Goal: Task Accomplishment & Management: Manage account settings

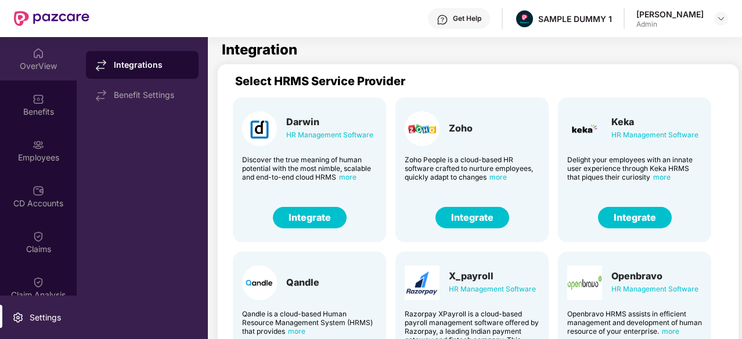
click at [35, 59] on img at bounding box center [38, 54] width 12 height 12
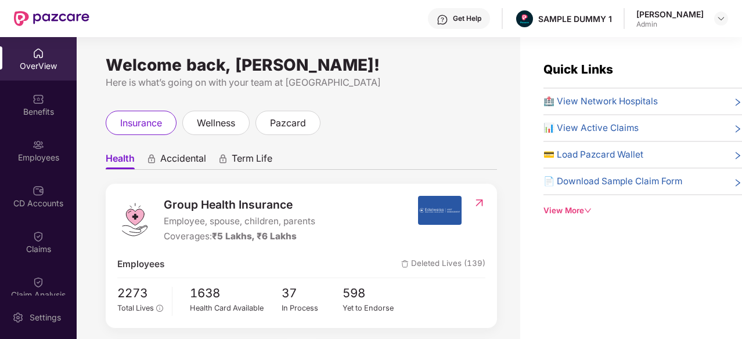
click at [581, 102] on span "🏥 View Network Hospitals" at bounding box center [600, 102] width 114 height 14
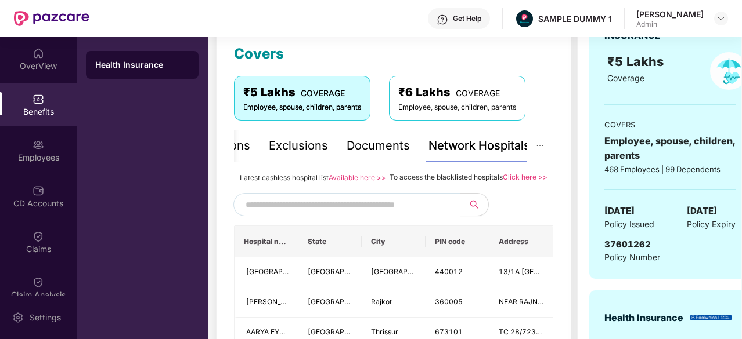
scroll to position [162, 0]
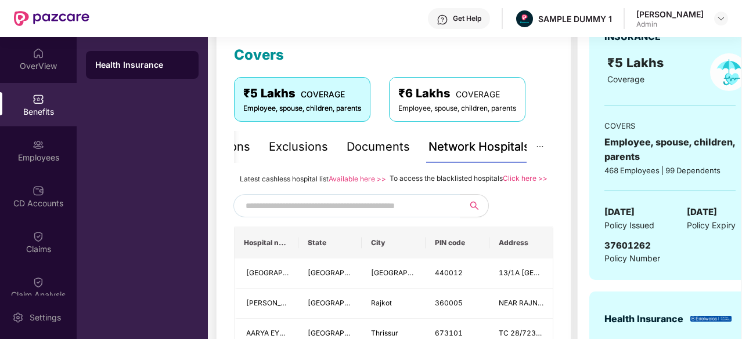
click at [383, 215] on input "text" at bounding box center [344, 205] width 198 height 17
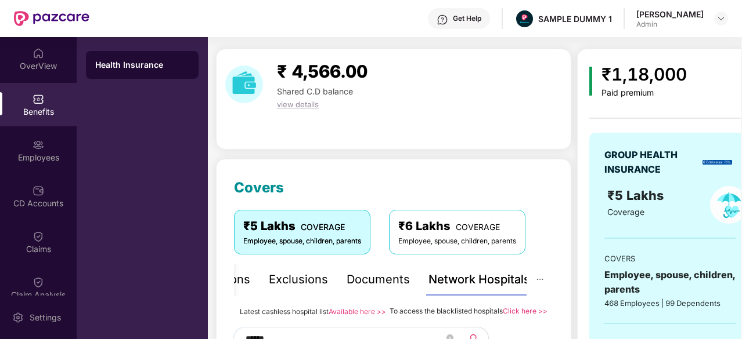
scroll to position [0, 0]
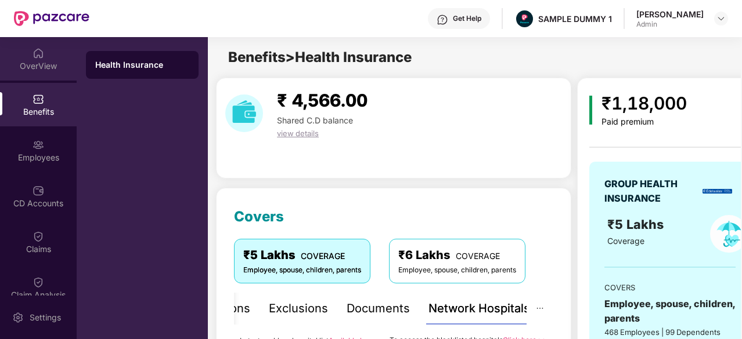
type input "******"
click at [32, 67] on div "OverView" at bounding box center [38, 66] width 77 height 12
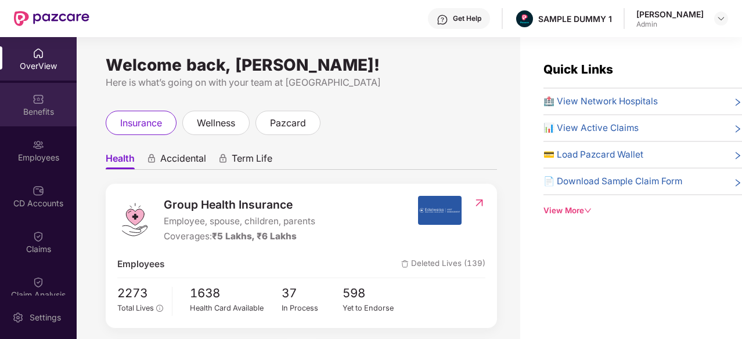
click at [47, 109] on div "Benefits" at bounding box center [38, 112] width 77 height 12
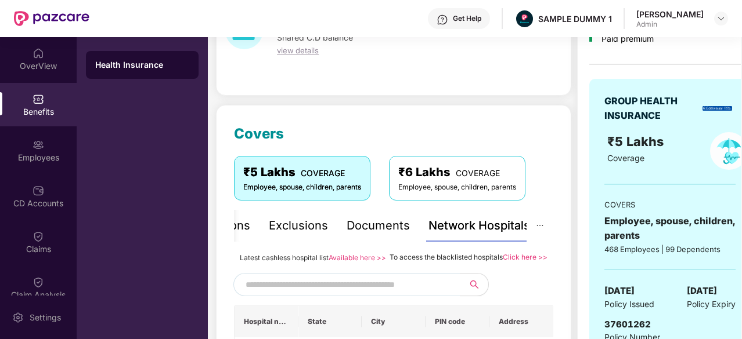
scroll to position [95, 0]
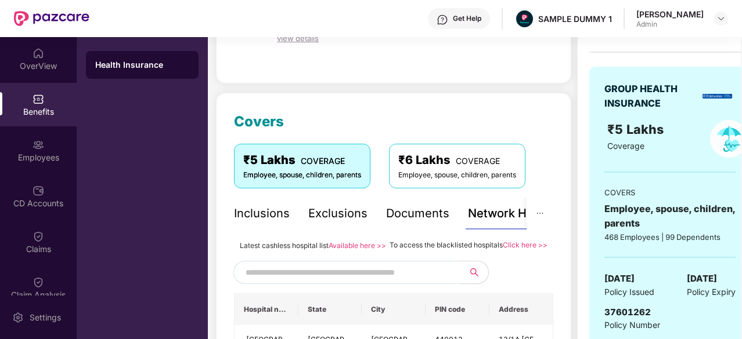
click at [280, 211] on div "Inclusions" at bounding box center [262, 214] width 56 height 18
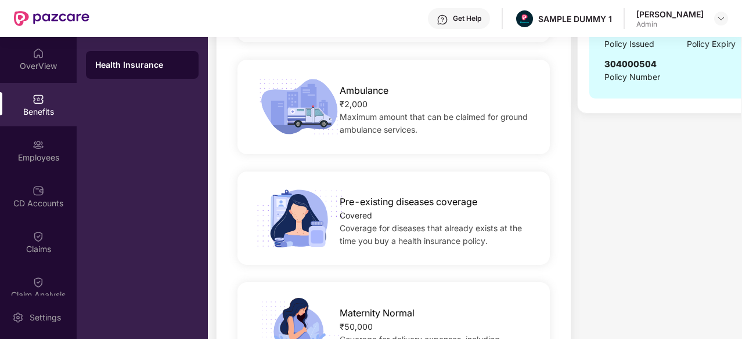
scroll to position [0, 0]
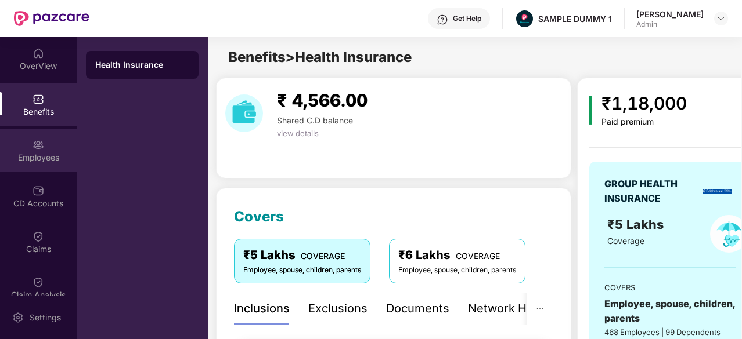
click at [53, 136] on div "Employees" at bounding box center [38, 151] width 77 height 44
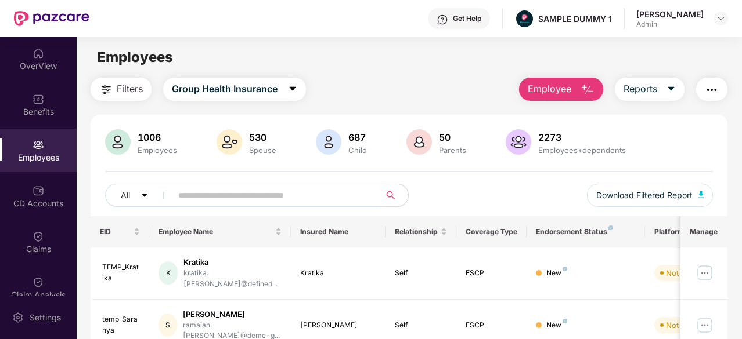
click at [331, 198] on input "text" at bounding box center [271, 195] width 186 height 17
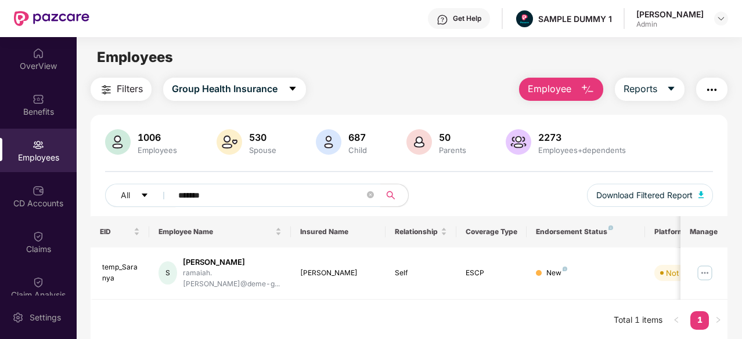
type input "*******"
click at [563, 90] on span "Employee" at bounding box center [549, 89] width 44 height 15
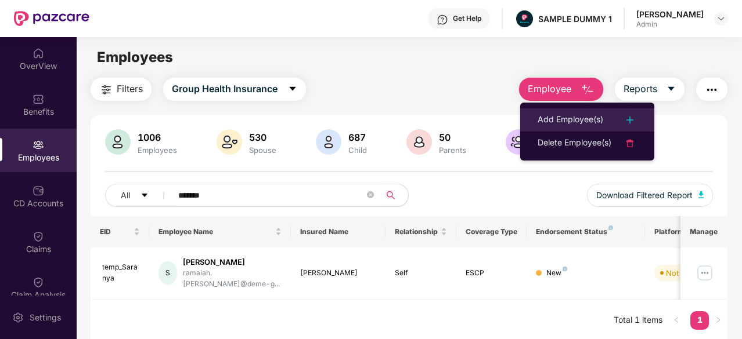
click at [567, 116] on div "Add Employee(s)" at bounding box center [570, 120] width 66 height 14
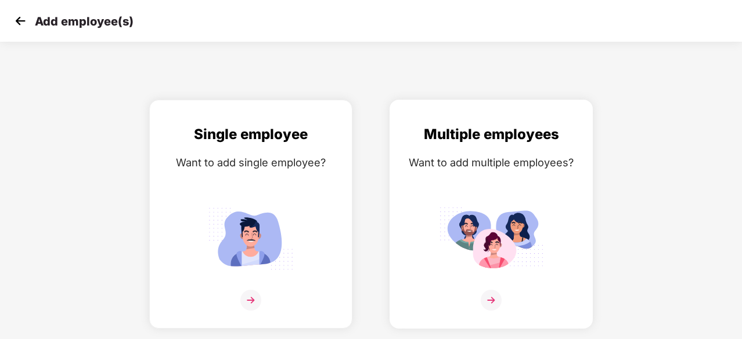
click at [490, 304] on img at bounding box center [490, 300] width 21 height 21
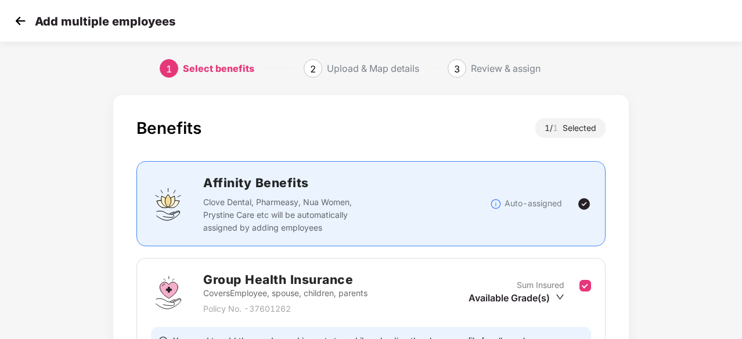
scroll to position [127, 0]
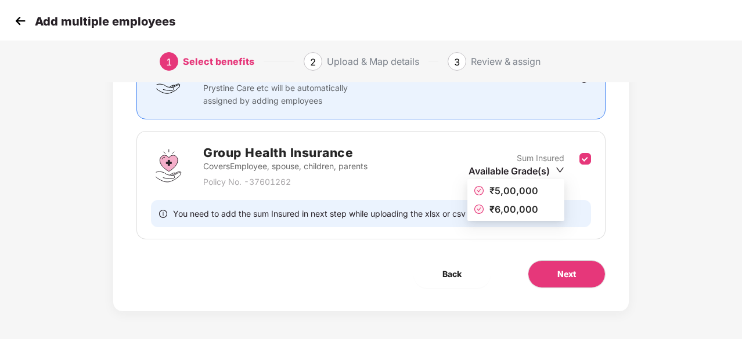
click at [553, 175] on div "Available Grade(s)" at bounding box center [516, 171] width 96 height 13
click at [530, 215] on span "₹6,00,000" at bounding box center [515, 209] width 83 height 13
click at [536, 163] on p "Sum Insured" at bounding box center [540, 158] width 48 height 13
click at [537, 167] on div "Available Grade(s)" at bounding box center [516, 171] width 96 height 13
click at [476, 207] on icon "check-circle" at bounding box center [479, 209] width 8 height 8
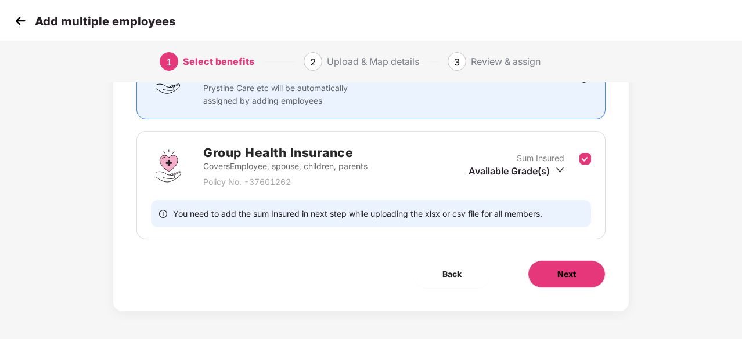
click at [550, 270] on button "Next" at bounding box center [566, 275] width 78 height 28
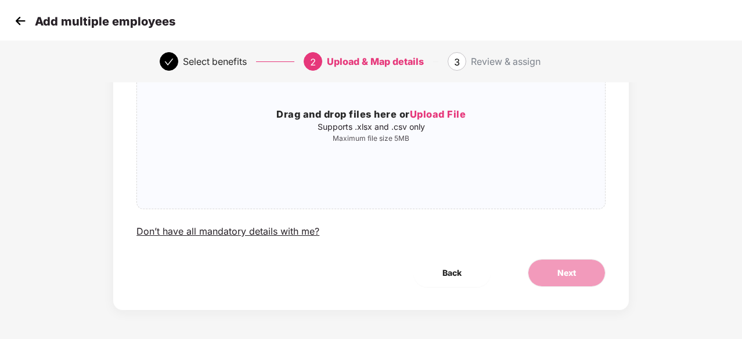
scroll to position [0, 0]
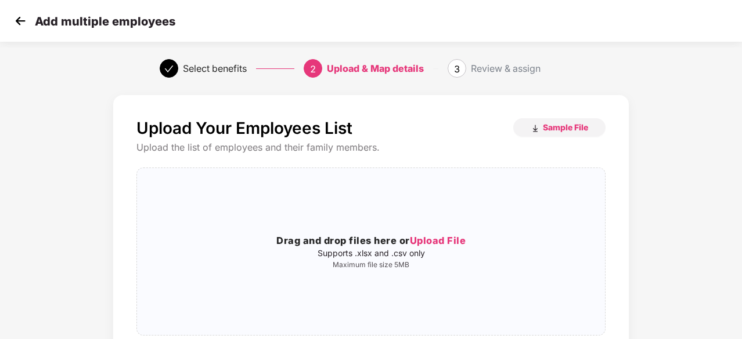
click at [16, 25] on img at bounding box center [20, 20] width 17 height 17
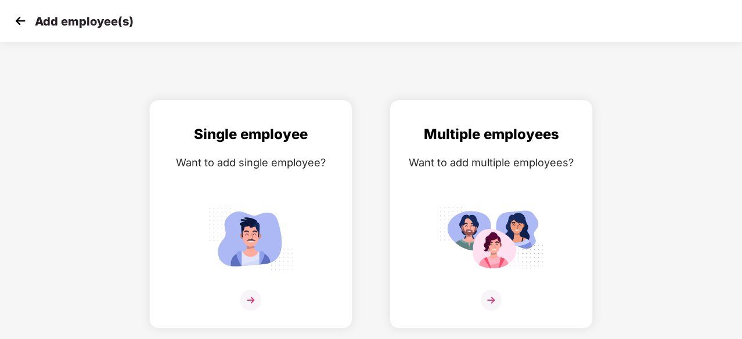
click at [16, 25] on img at bounding box center [20, 20] width 17 height 17
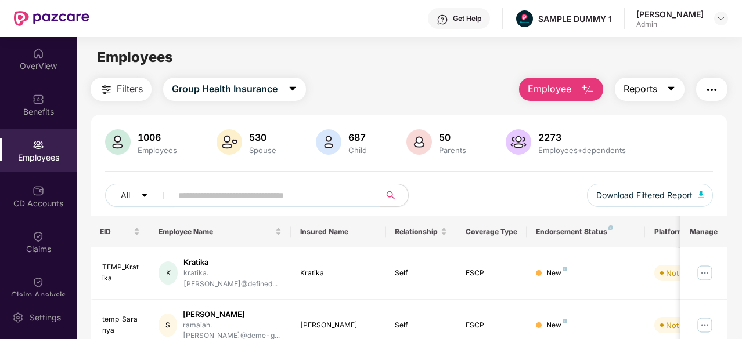
click at [659, 95] on button "Reports" at bounding box center [650, 89] width 70 height 23
click at [452, 85] on div "Filters Group Health Insurance Employee Reports" at bounding box center [409, 89] width 637 height 23
click at [32, 207] on div "CD Accounts" at bounding box center [38, 204] width 77 height 12
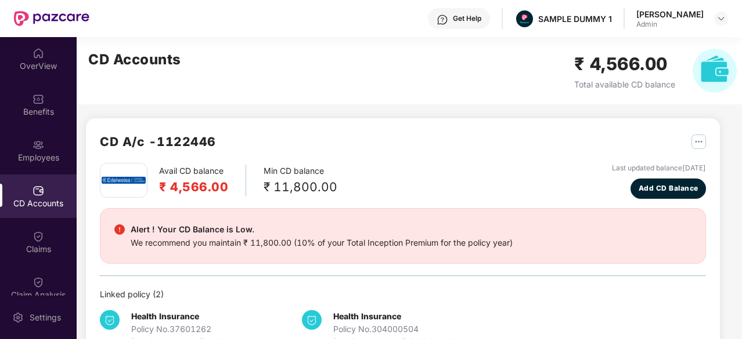
scroll to position [36, 0]
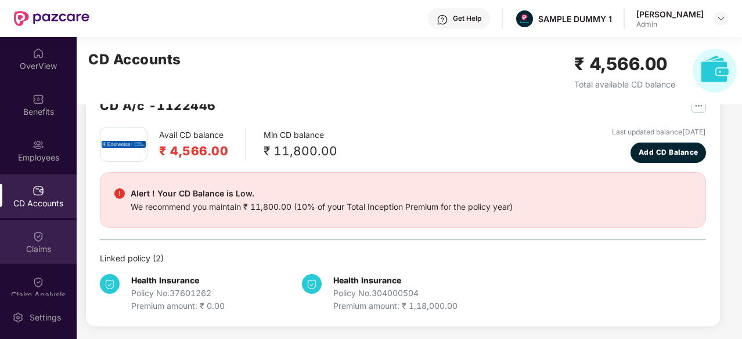
click at [55, 227] on div "Claims" at bounding box center [38, 243] width 77 height 44
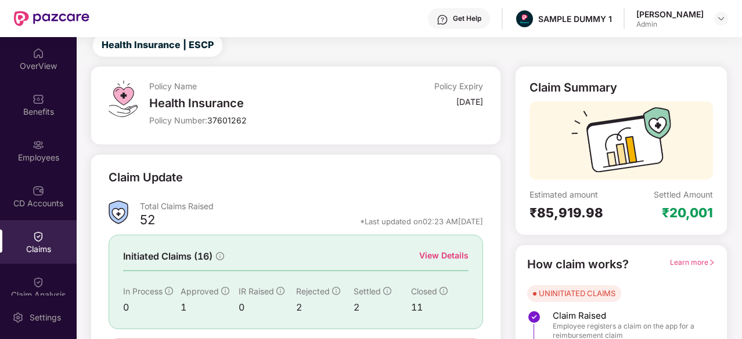
scroll to position [114, 0]
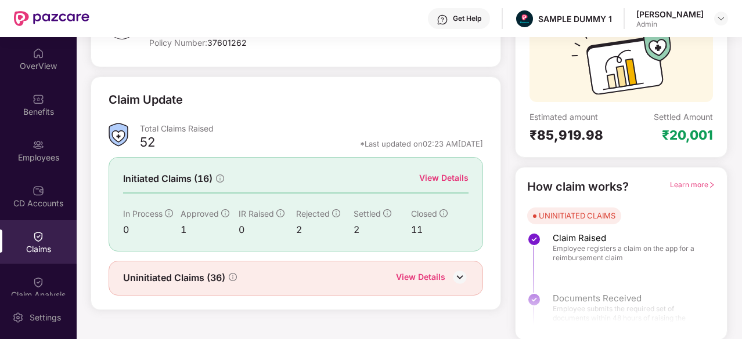
click at [442, 178] on div "View Details" at bounding box center [443, 178] width 49 height 13
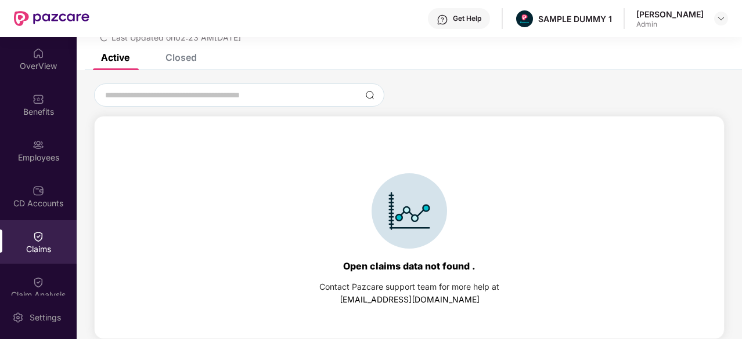
scroll to position [0, 0]
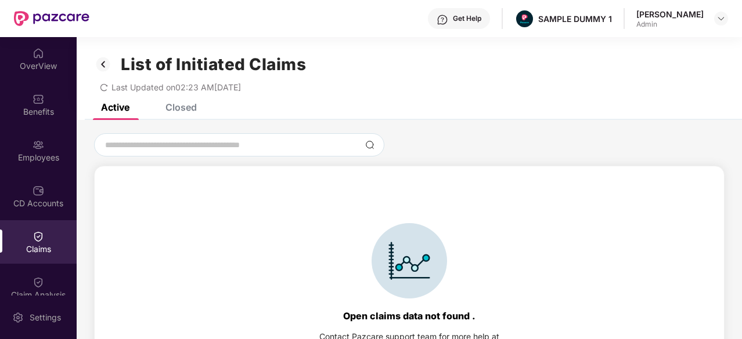
click at [107, 65] on img at bounding box center [103, 65] width 19 height 20
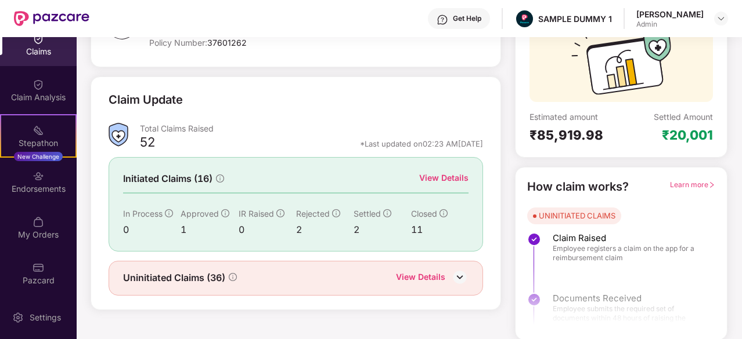
scroll to position [199, 0]
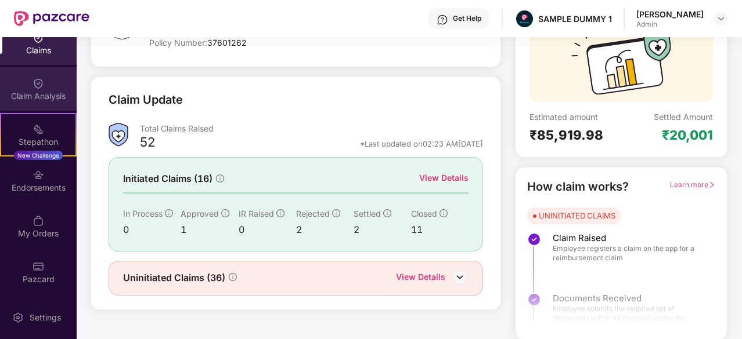
click at [51, 77] on div "Claim Analysis" at bounding box center [38, 89] width 77 height 44
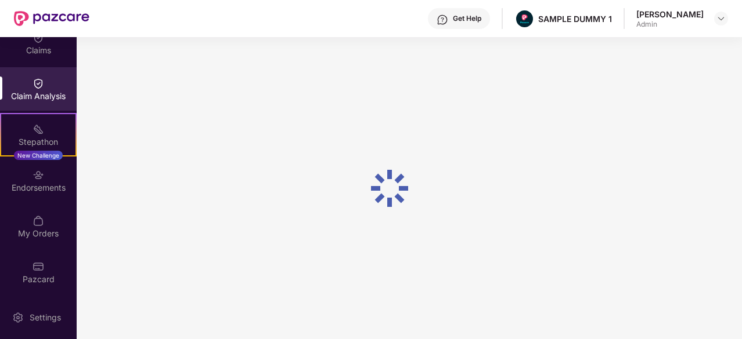
scroll to position [0, 0]
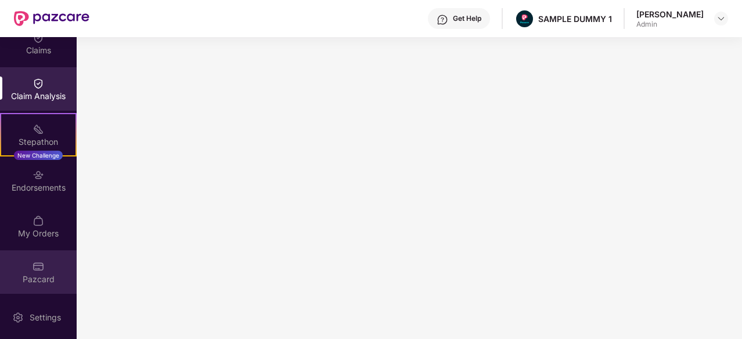
click at [37, 276] on div "Pazcard" at bounding box center [38, 280] width 77 height 12
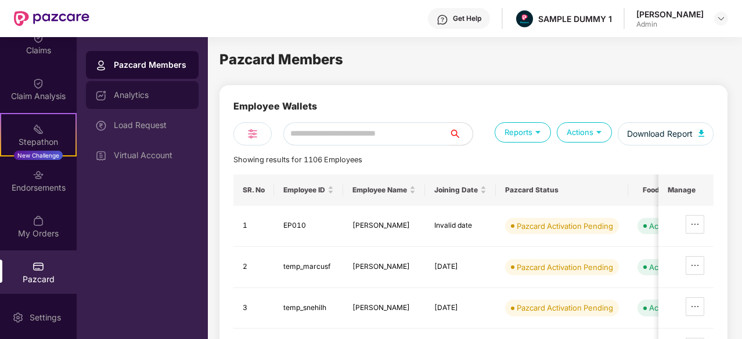
click at [165, 93] on div "Analytics" at bounding box center [151, 95] width 75 height 9
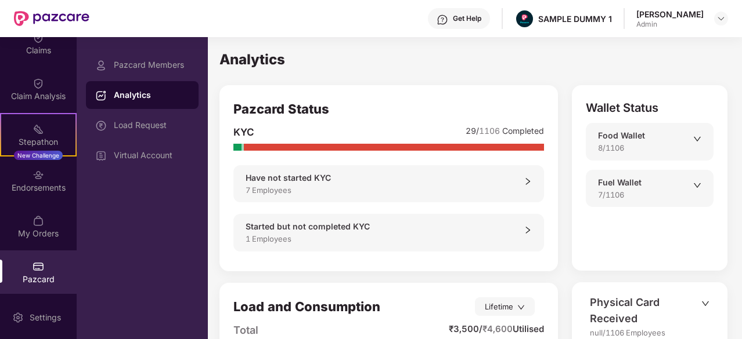
drag, startPoint x: 700, startPoint y: 149, endPoint x: 700, endPoint y: 142, distance: 7.5
click at [700, 142] on div at bounding box center [697, 143] width 8 height 21
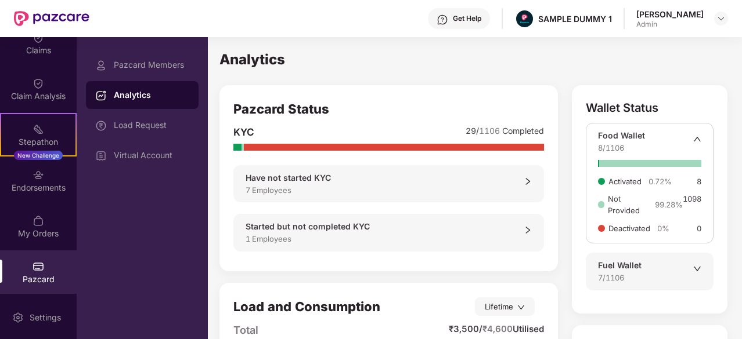
click at [700, 142] on icon "up" at bounding box center [697, 139] width 8 height 8
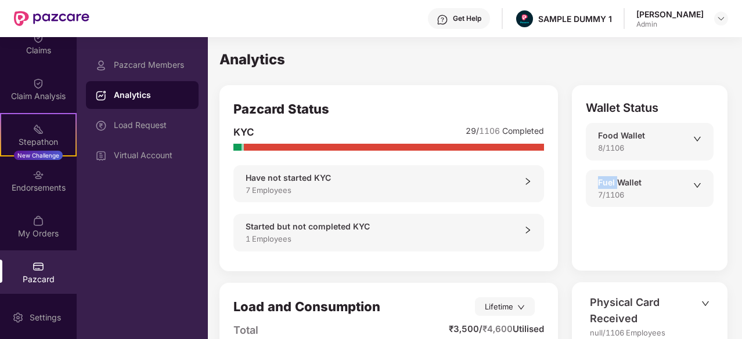
click at [700, 142] on icon "down" at bounding box center [697, 139] width 8 height 8
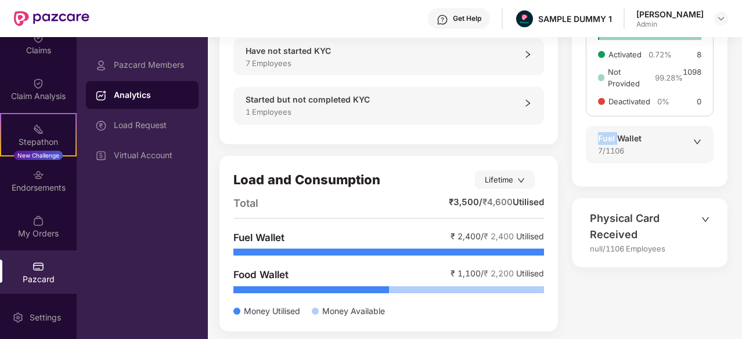
scroll to position [130, 0]
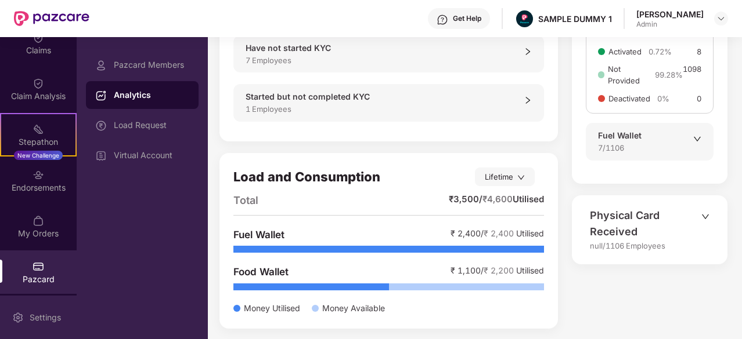
click at [63, 314] on div "Settings" at bounding box center [45, 318] width 38 height 12
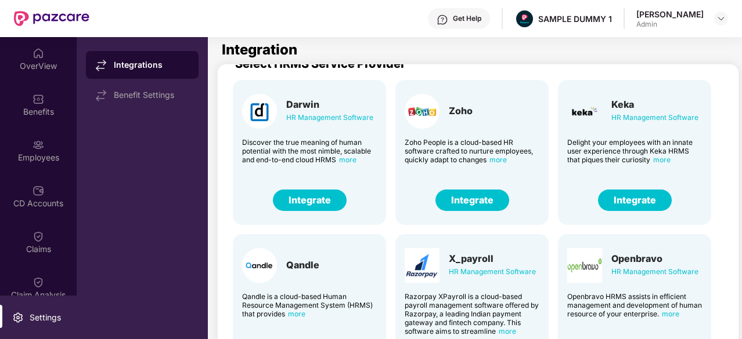
scroll to position [17, 0]
click at [640, 190] on button "Integrate" at bounding box center [635, 200] width 74 height 21
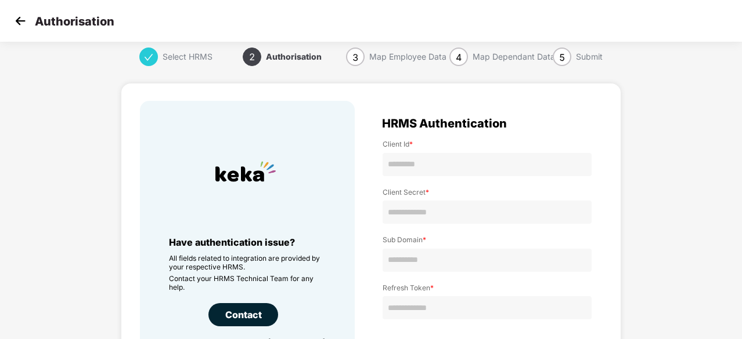
click at [24, 20] on img at bounding box center [20, 20] width 17 height 17
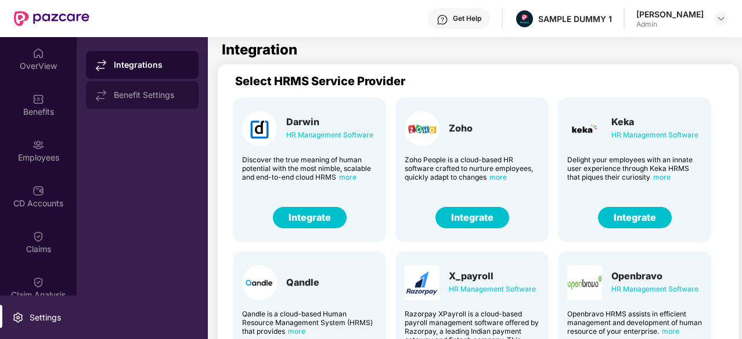
click at [115, 91] on div "Benefit Settings" at bounding box center [151, 95] width 75 height 9
